Goal: Information Seeking & Learning: Find specific fact

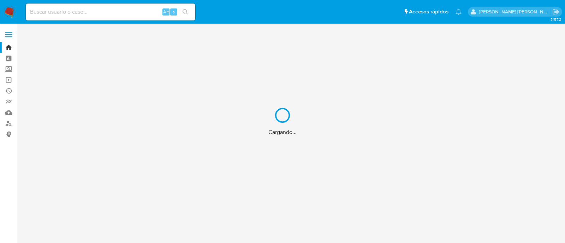
click at [83, 12] on div "Cargando..." at bounding box center [282, 121] width 565 height 243
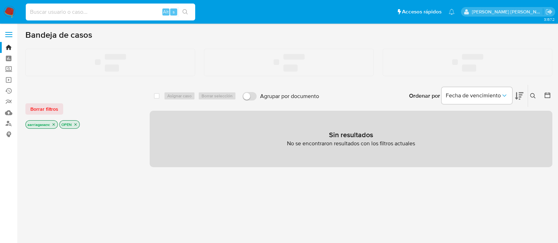
click at [74, 14] on input at bounding box center [111, 11] width 170 height 9
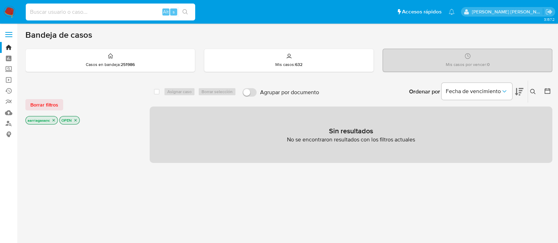
paste input "51114047"
type input "51114047"
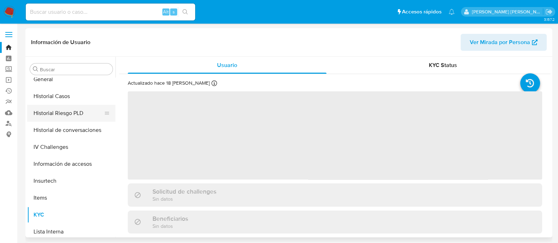
scroll to position [210, 0]
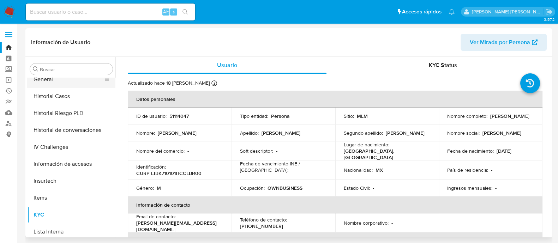
select select "10"
click at [64, 81] on button "General" at bounding box center [68, 79] width 83 height 17
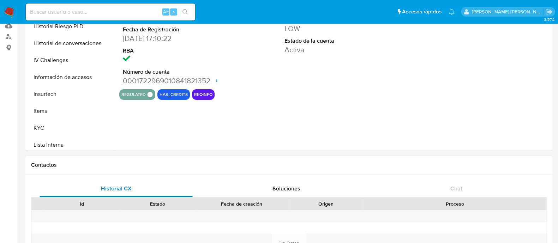
scroll to position [132, 0]
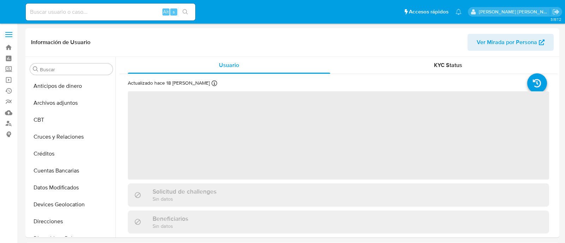
select select "10"
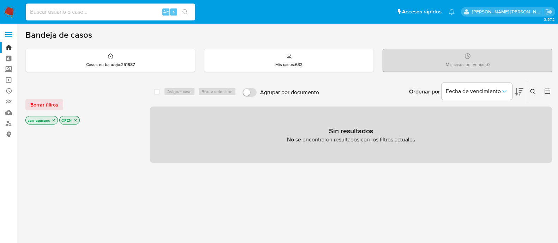
click at [84, 12] on input at bounding box center [111, 11] width 170 height 9
paste input "378960046"
type input "378960046"
click at [186, 12] on icon "search-icon" at bounding box center [185, 11] width 5 height 5
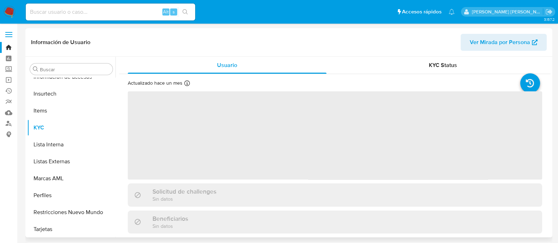
scroll to position [298, 0]
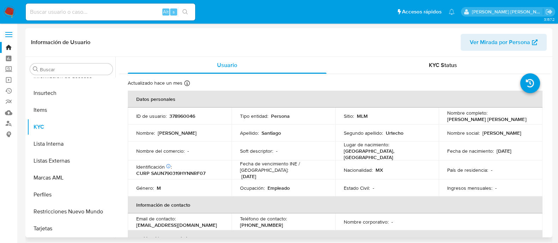
select select "10"
click at [404, 145] on div "Lugar de nacimiento : [GEOGRAPHIC_DATA], [GEOGRAPHIC_DATA]" at bounding box center [387, 151] width 87 height 19
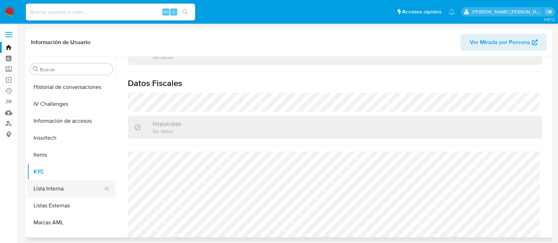
scroll to position [166, 0]
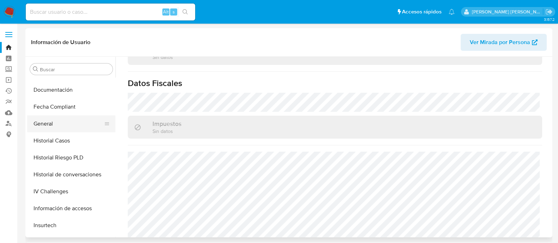
click at [39, 124] on button "General" at bounding box center [68, 123] width 83 height 17
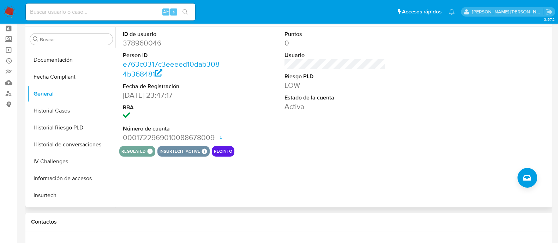
scroll to position [0, 0]
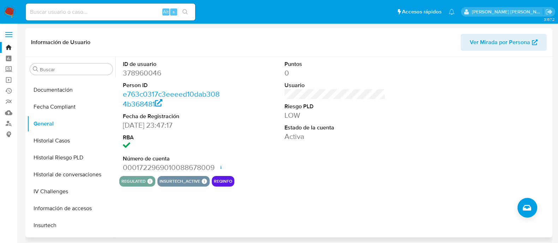
click at [145, 71] on dd "378960046" at bounding box center [173, 73] width 101 height 10
copy dd "378960046"
